Goal: Information Seeking & Learning: Learn about a topic

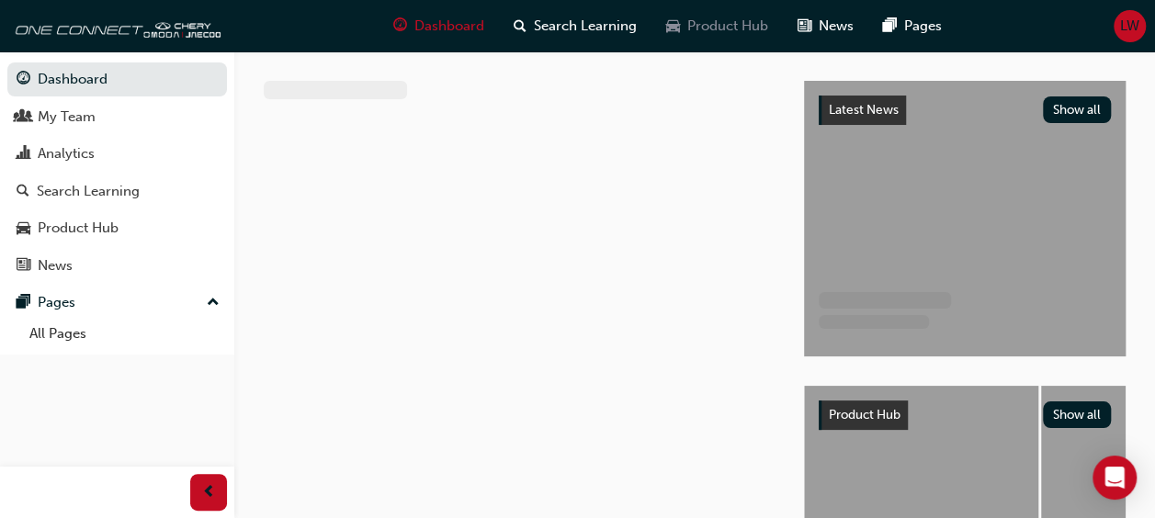
click at [656, 26] on div "Product Hub" at bounding box center [717, 26] width 131 height 38
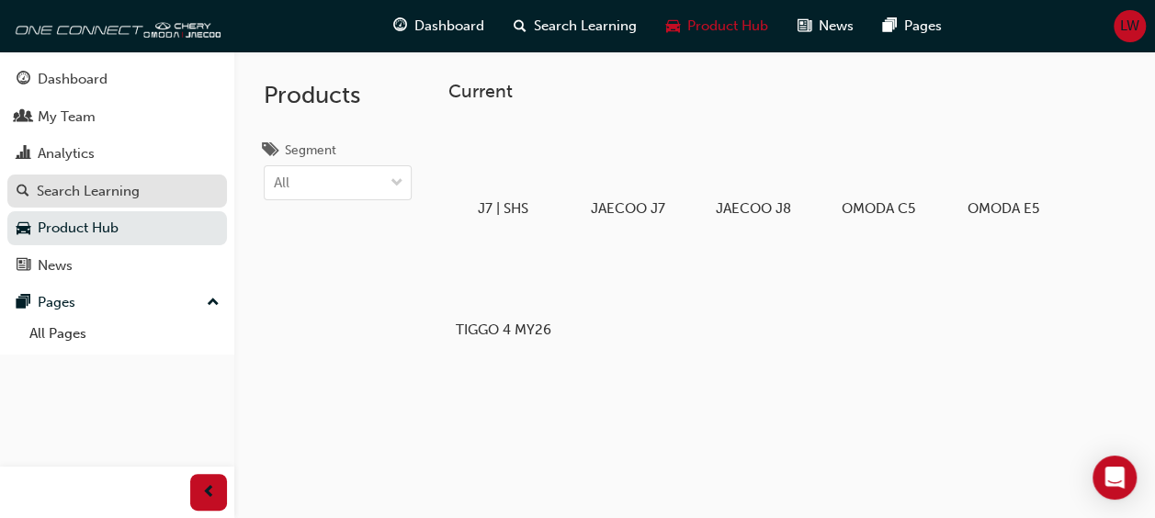
click at [108, 182] on div "Search Learning" at bounding box center [88, 191] width 103 height 21
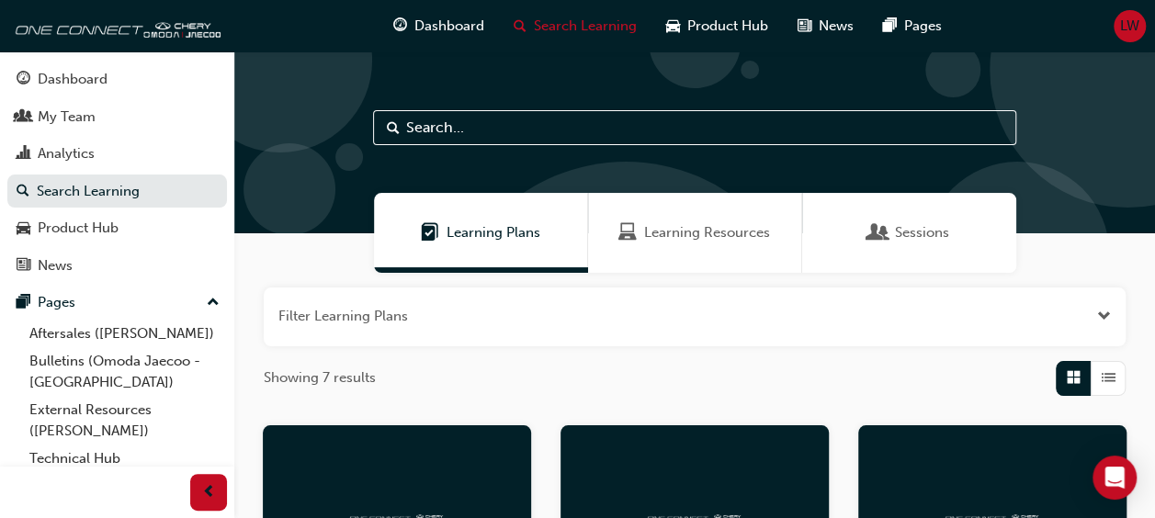
click at [671, 233] on span "Learning Resources" at bounding box center [707, 232] width 126 height 21
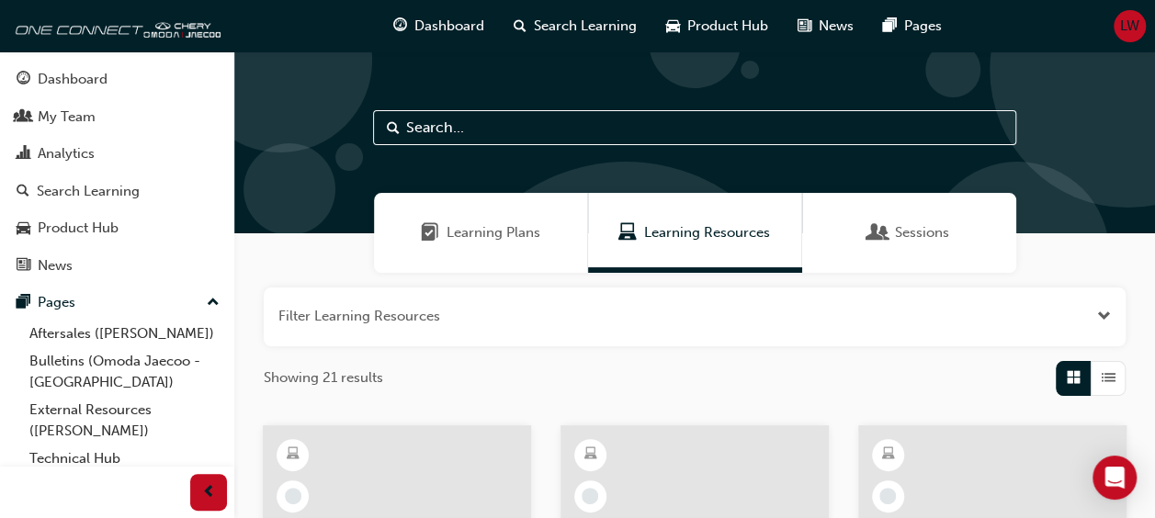
scroll to position [453, 0]
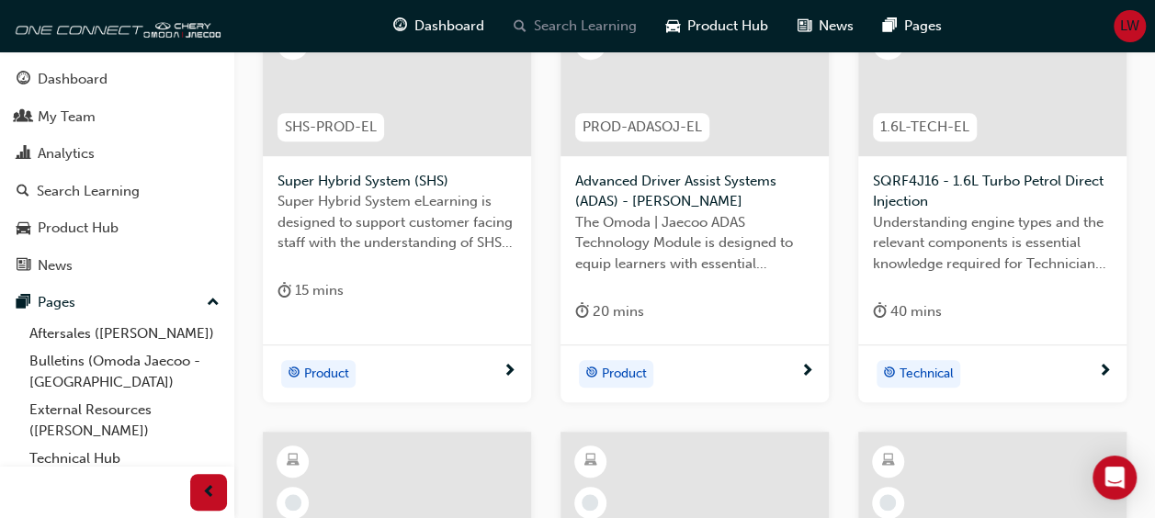
click at [589, 28] on span "Search Learning" at bounding box center [585, 26] width 103 height 21
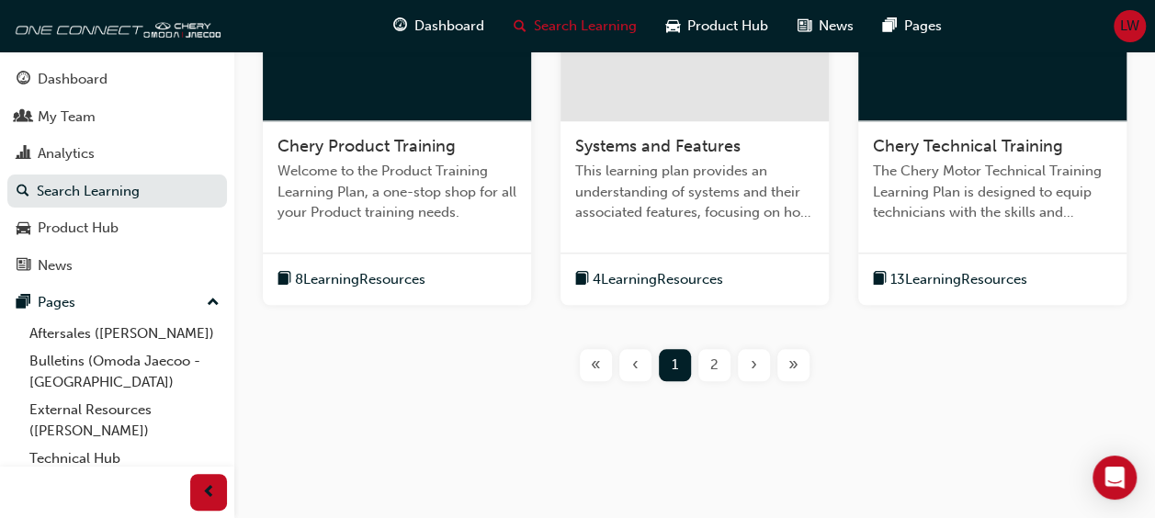
scroll to position [453, 0]
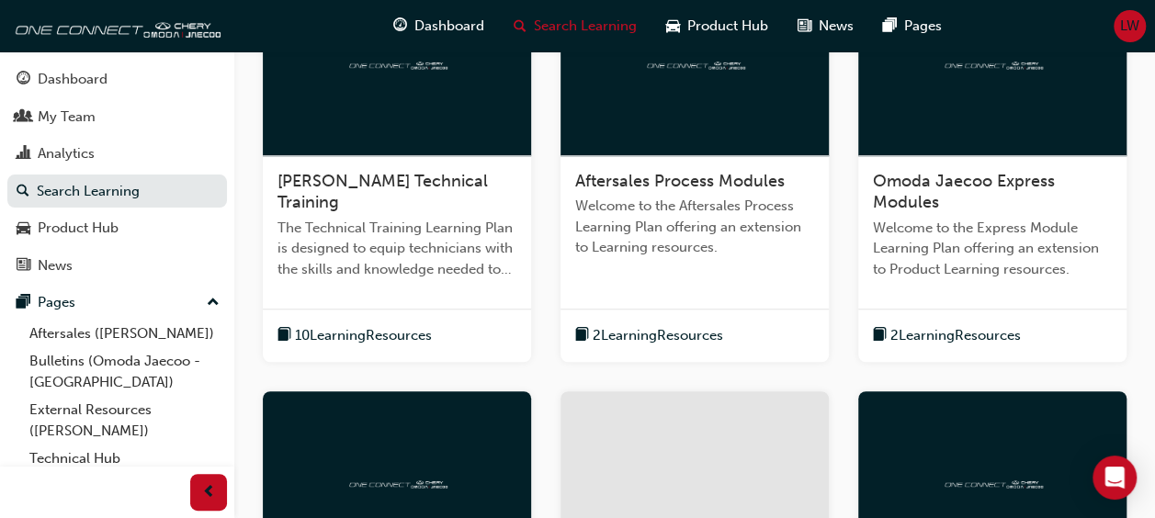
click at [618, 133] on div at bounding box center [695, 64] width 268 height 184
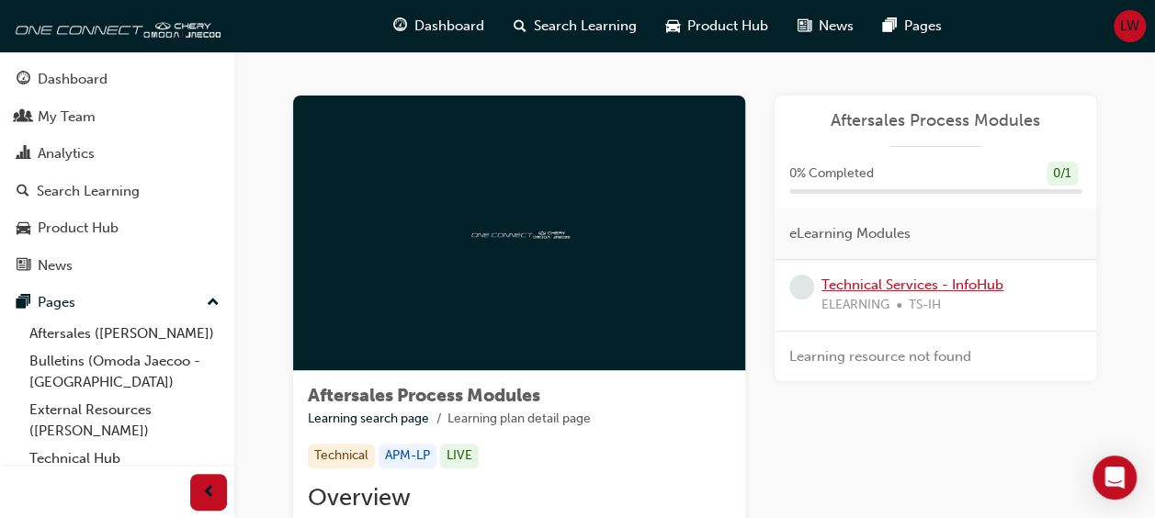
click at [932, 287] on link "Technical Services - InfoHub" at bounding box center [913, 285] width 182 height 17
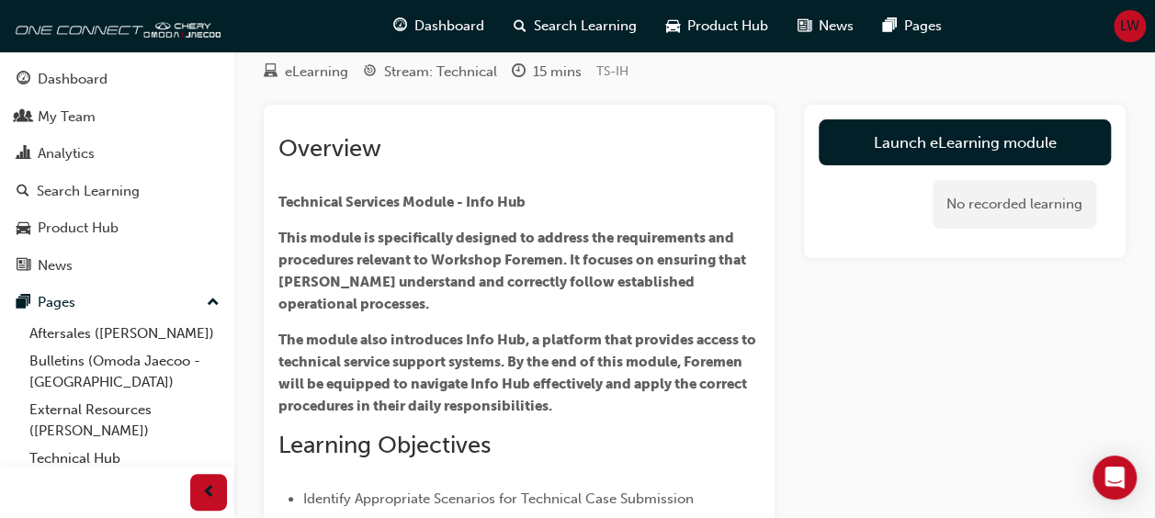
scroll to position [51, 0]
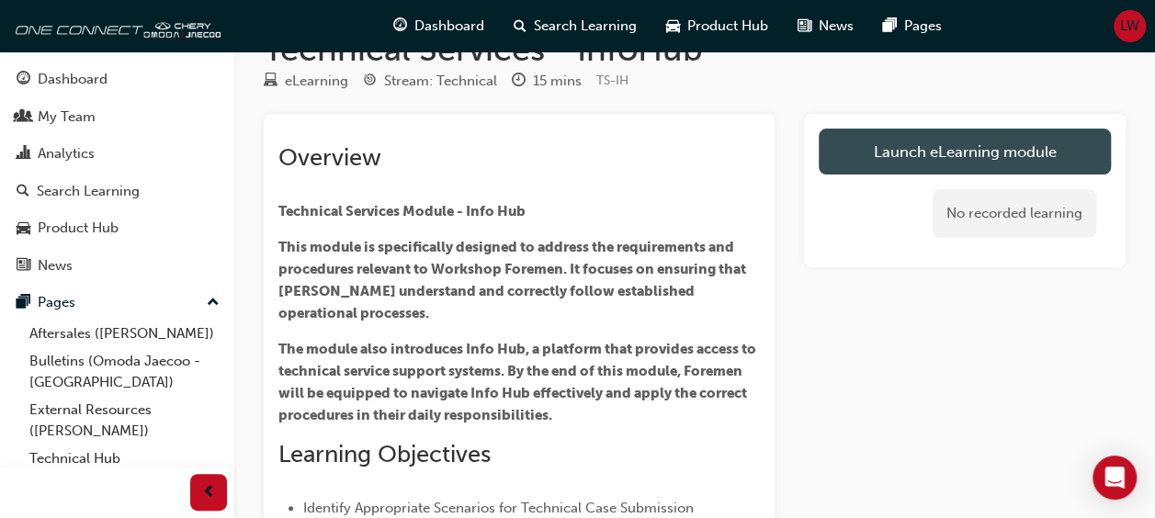
click at [979, 154] on link "Launch eLearning module" at bounding box center [965, 152] width 292 height 46
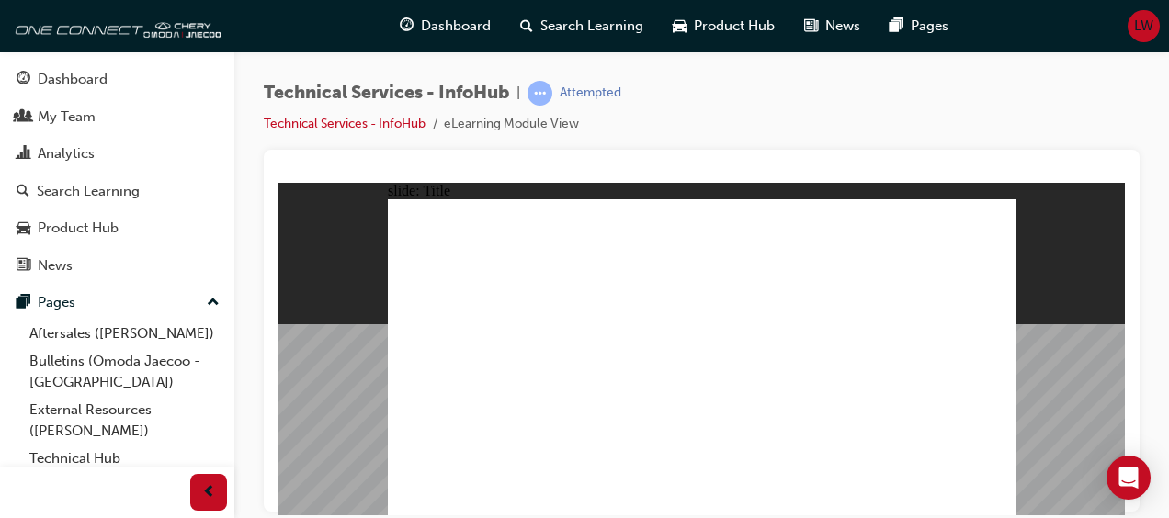
drag, startPoint x: 1130, startPoint y: 260, endPoint x: 1144, endPoint y: 324, distance: 66.0
click at [1144, 324] on div "Technical Services - InfoHub | Attempted Technical Services - InfoHub eLearning…" at bounding box center [701, 261] width 935 height 421
drag, startPoint x: 1144, startPoint y: 318, endPoint x: 1153, endPoint y: 366, distance: 48.7
click at [1153, 366] on div "Technical Services - InfoHub | Attempted Technical Services - InfoHub eLearning…" at bounding box center [701, 261] width 935 height 421
